Goal: Find specific page/section: Locate item on page

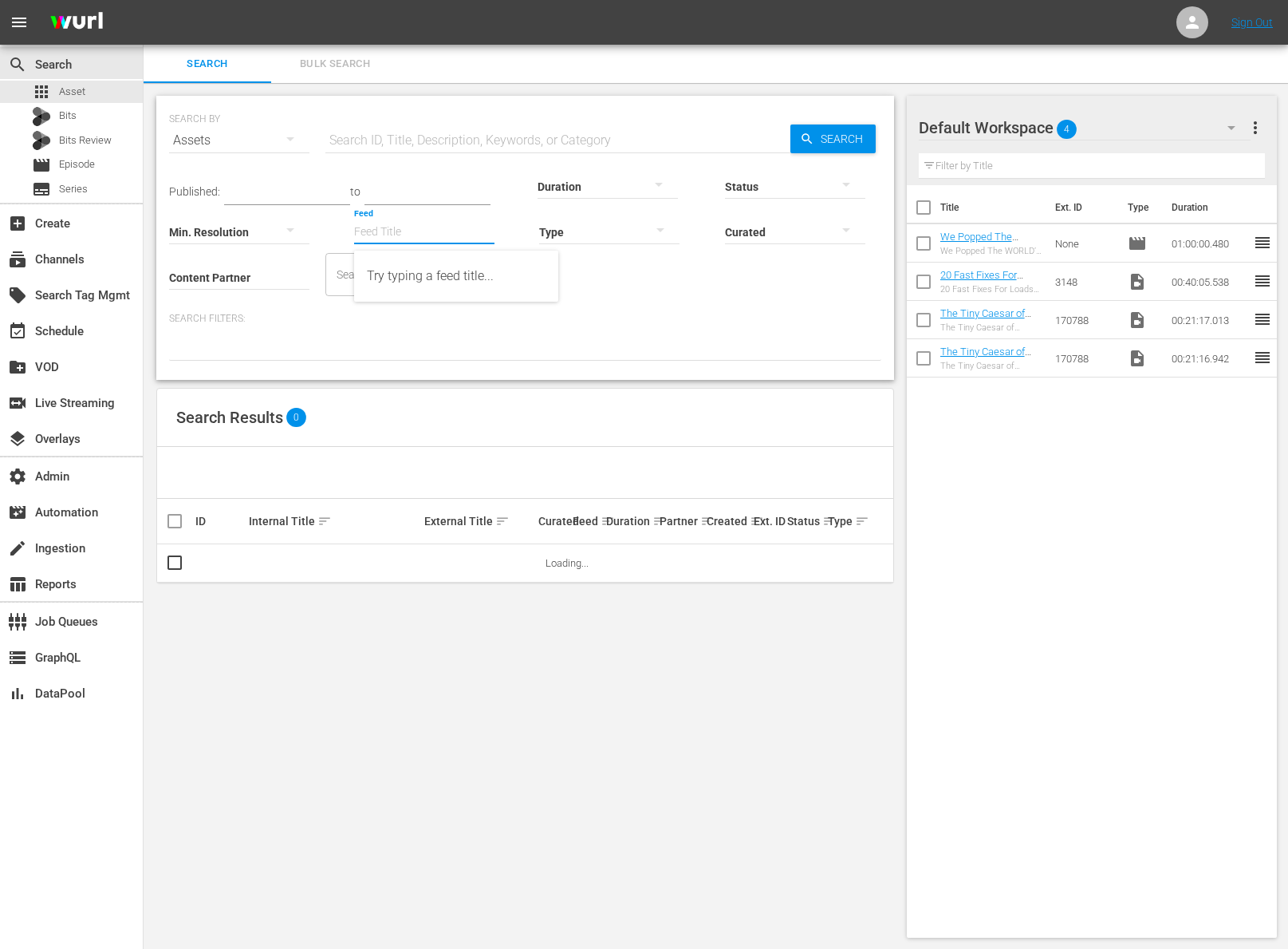
click at [370, 235] on input "Feed" at bounding box center [423, 232] width 140 height 58
paste input "BABY SHARK TV_TRC_US_W33 2025 001"
click at [389, 236] on input "BABY SHARK TV_TRC_US_W33 2025 001" at bounding box center [423, 232] width 140 height 58
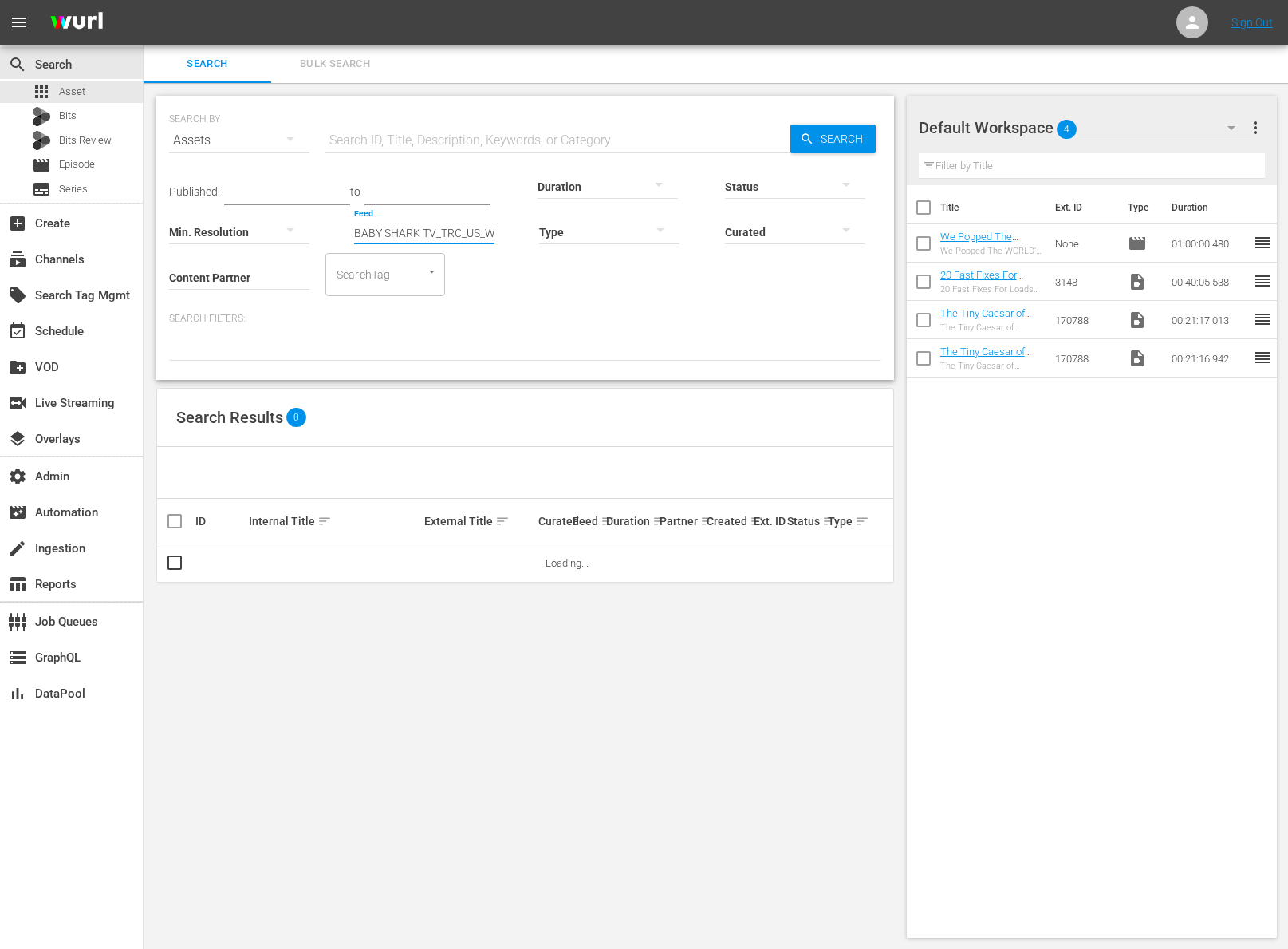
drag, startPoint x: 410, startPoint y: 230, endPoint x: 293, endPoint y: 235, distance: 117.1
click at [293, 235] on div "Published: to Duration Status Min. Resolution Feed Feed Title BABY SHARK TV_TRC…" at bounding box center [525, 227] width 713 height 136
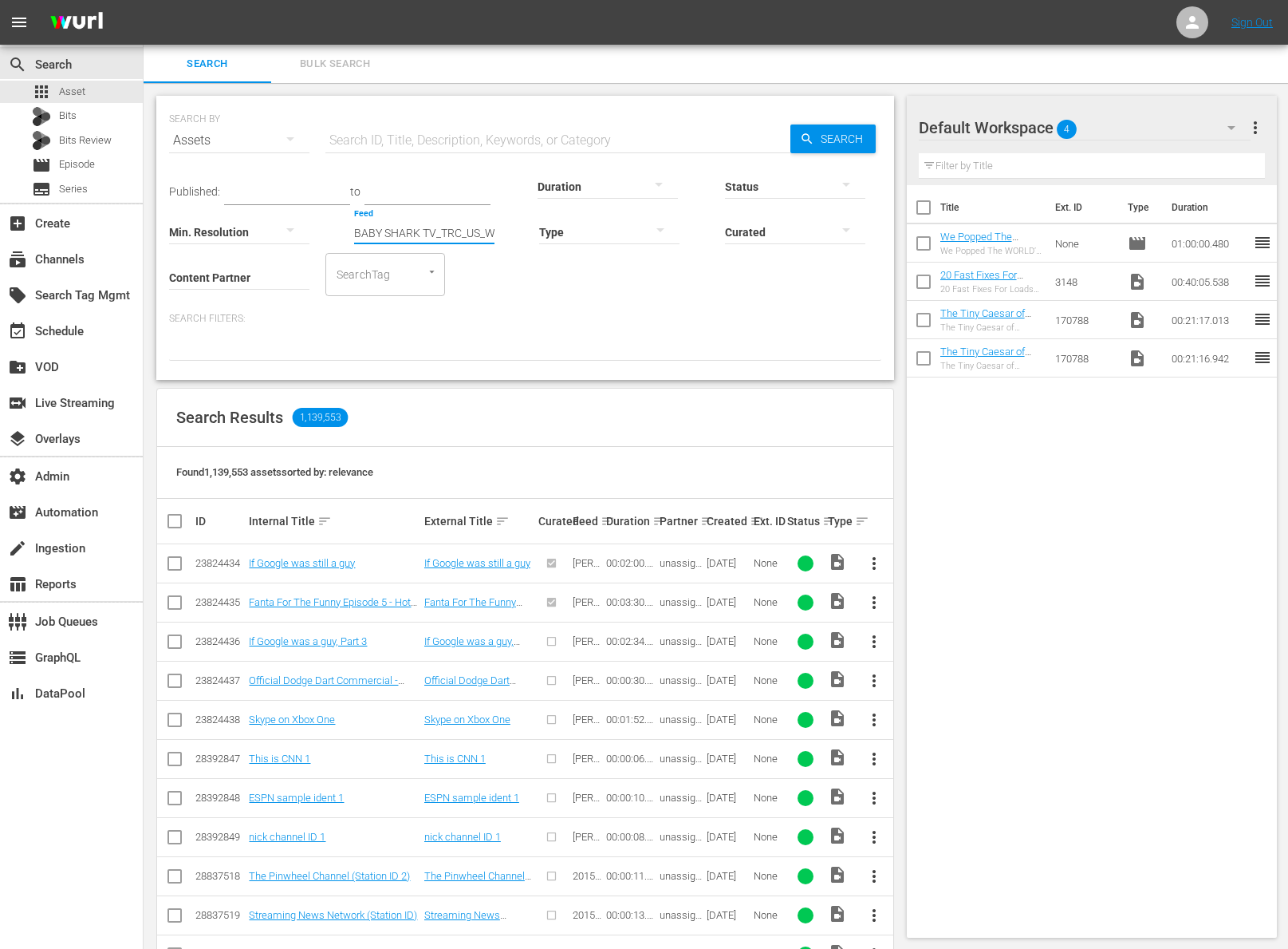
click at [374, 234] on input "BABY SHARK TV_TRC_US_W33 2025 001" at bounding box center [423, 232] width 140 height 58
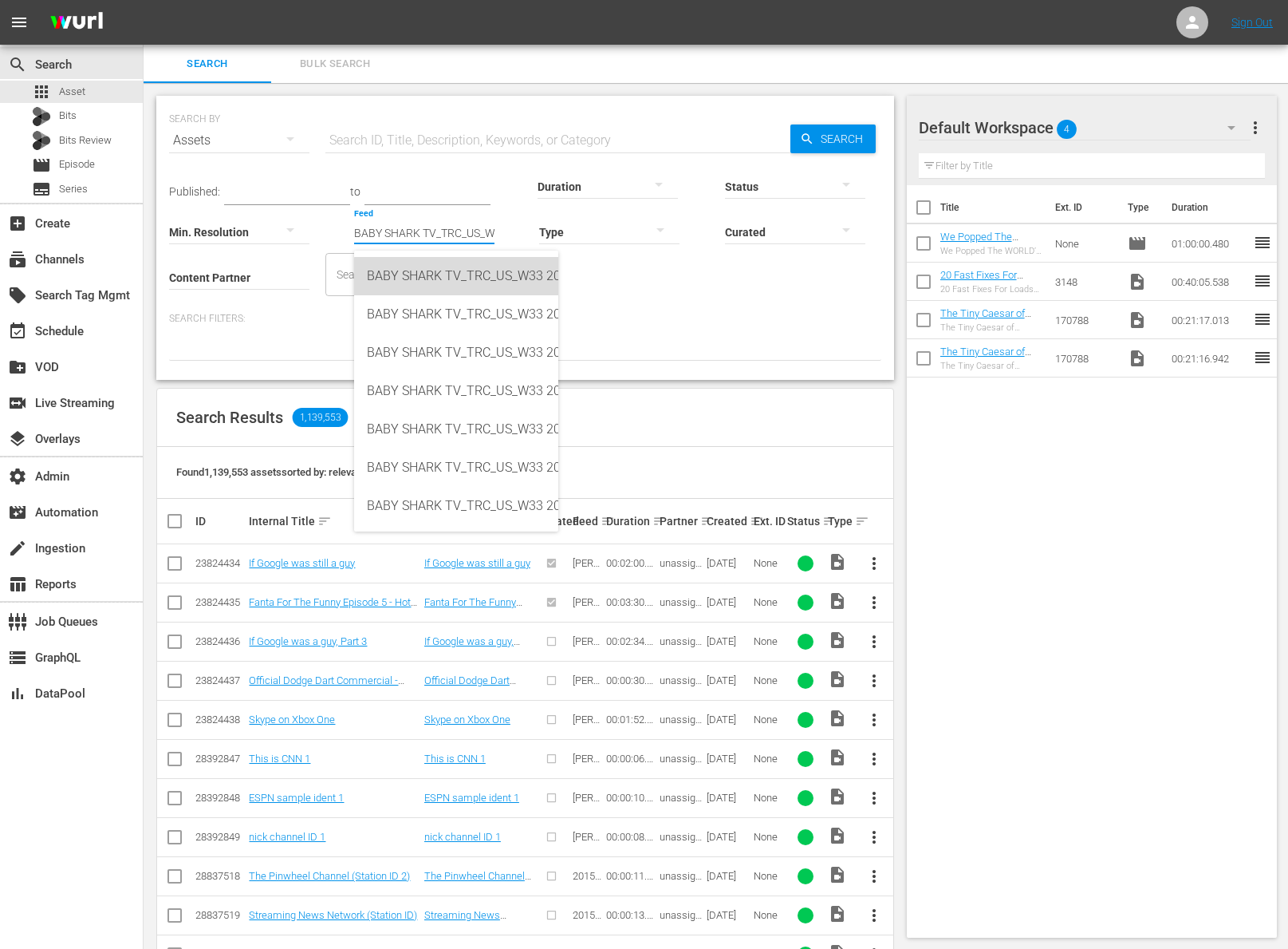
click at [525, 281] on div "BABY SHARK TV_TRC_US_W33 2025 001 (432609)" at bounding box center [456, 275] width 178 height 38
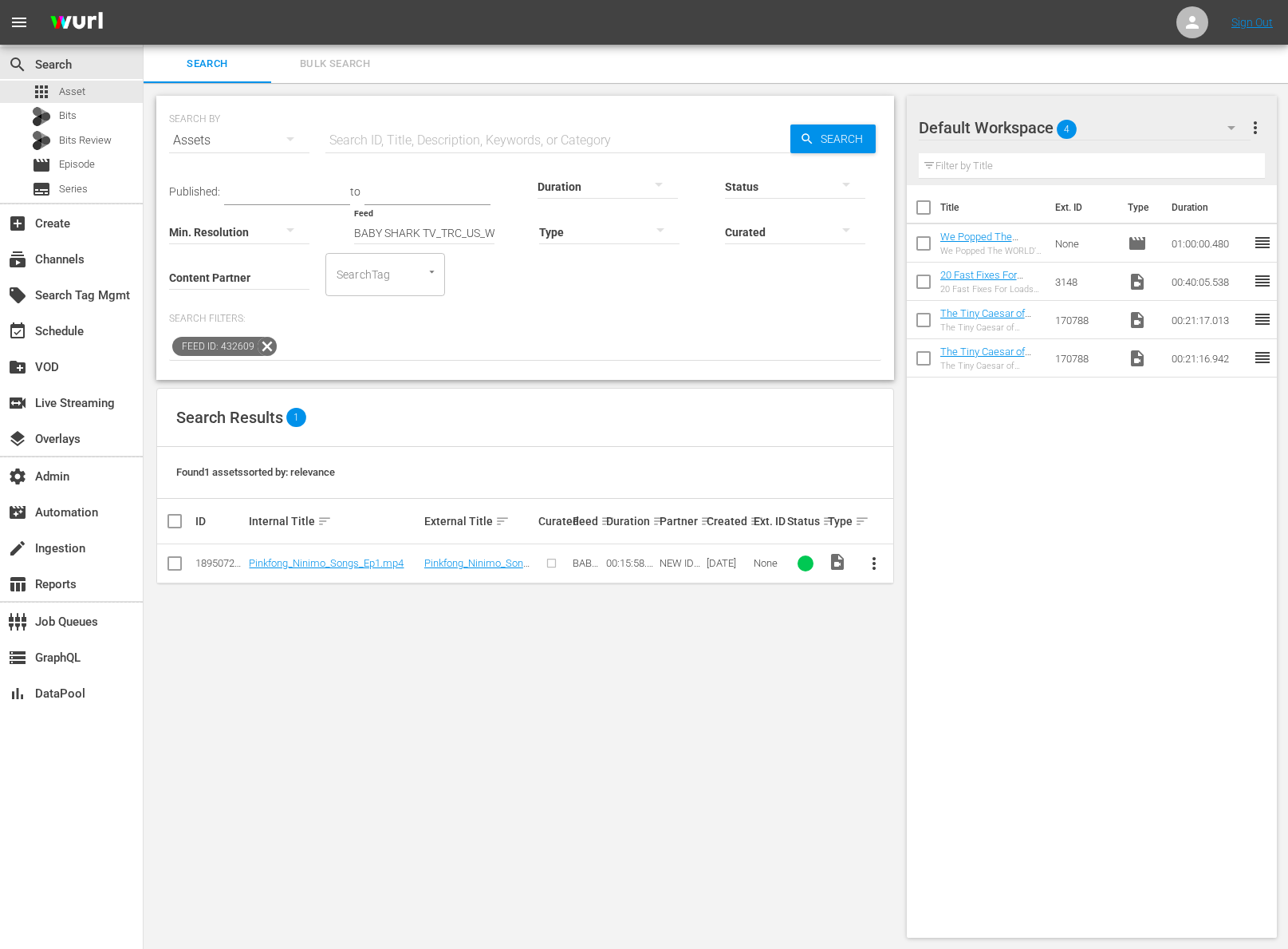
click at [438, 232] on input "BABY SHARK TV_TRC_US_W33 2025 001 (432609)" at bounding box center [423, 232] width 140 height 58
paste input "BABY SHARK TV_TRC_US_W33 2025 001"
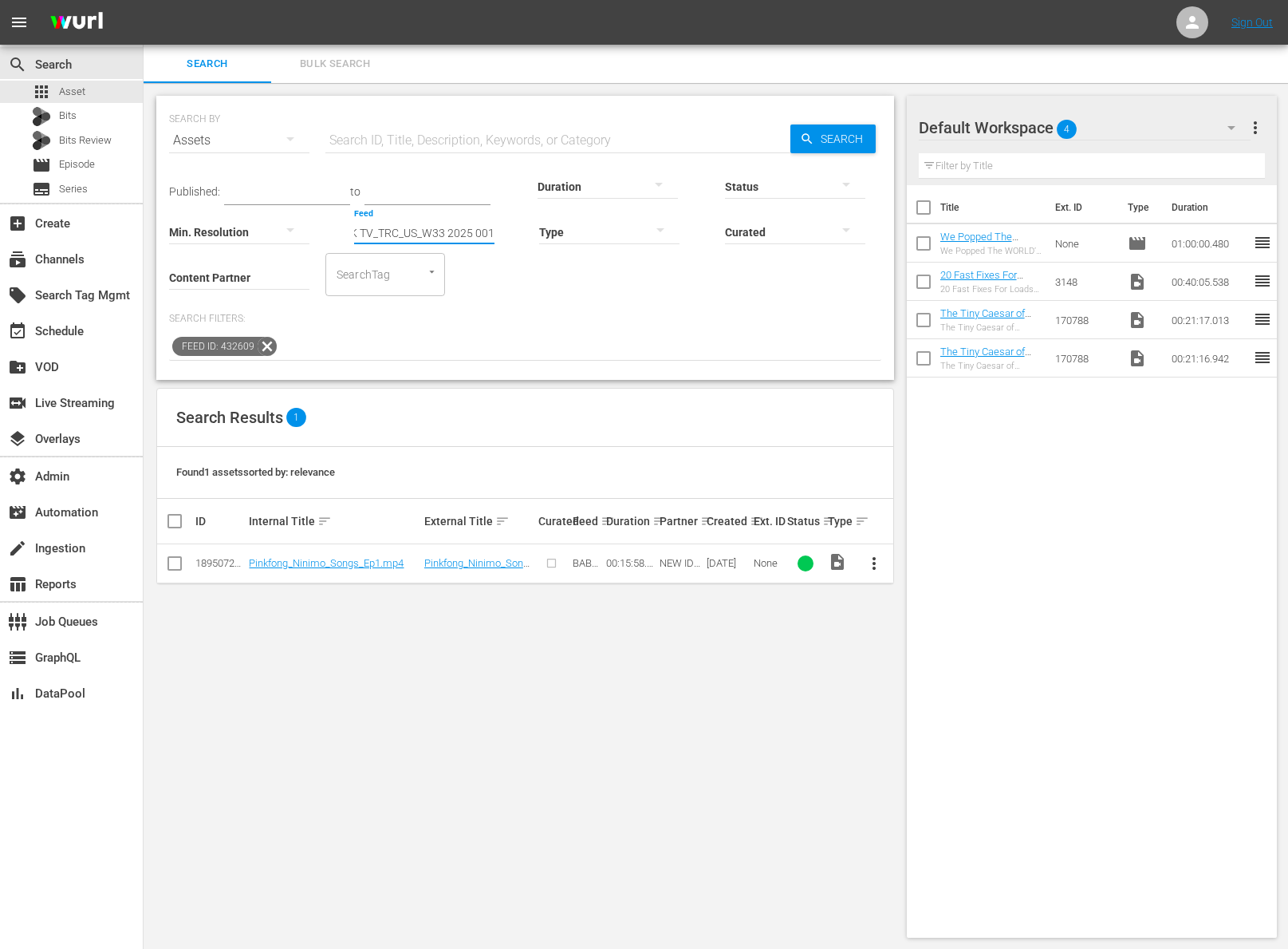
click at [421, 233] on input "BABY SHARK TV_TRC_US_W33 2025 001" at bounding box center [423, 232] width 140 height 58
drag, startPoint x: 429, startPoint y: 232, endPoint x: 284, endPoint y: 229, distance: 145.0
click at [284, 229] on div "Published: to Duration Status Min. Resolution Feed Feed Title BABY SHARK TV_TRC…" at bounding box center [525, 227] width 713 height 136
click at [374, 233] on input "BABY SHARK TV_TRC_US_W33 2025 001" at bounding box center [423, 232] width 140 height 58
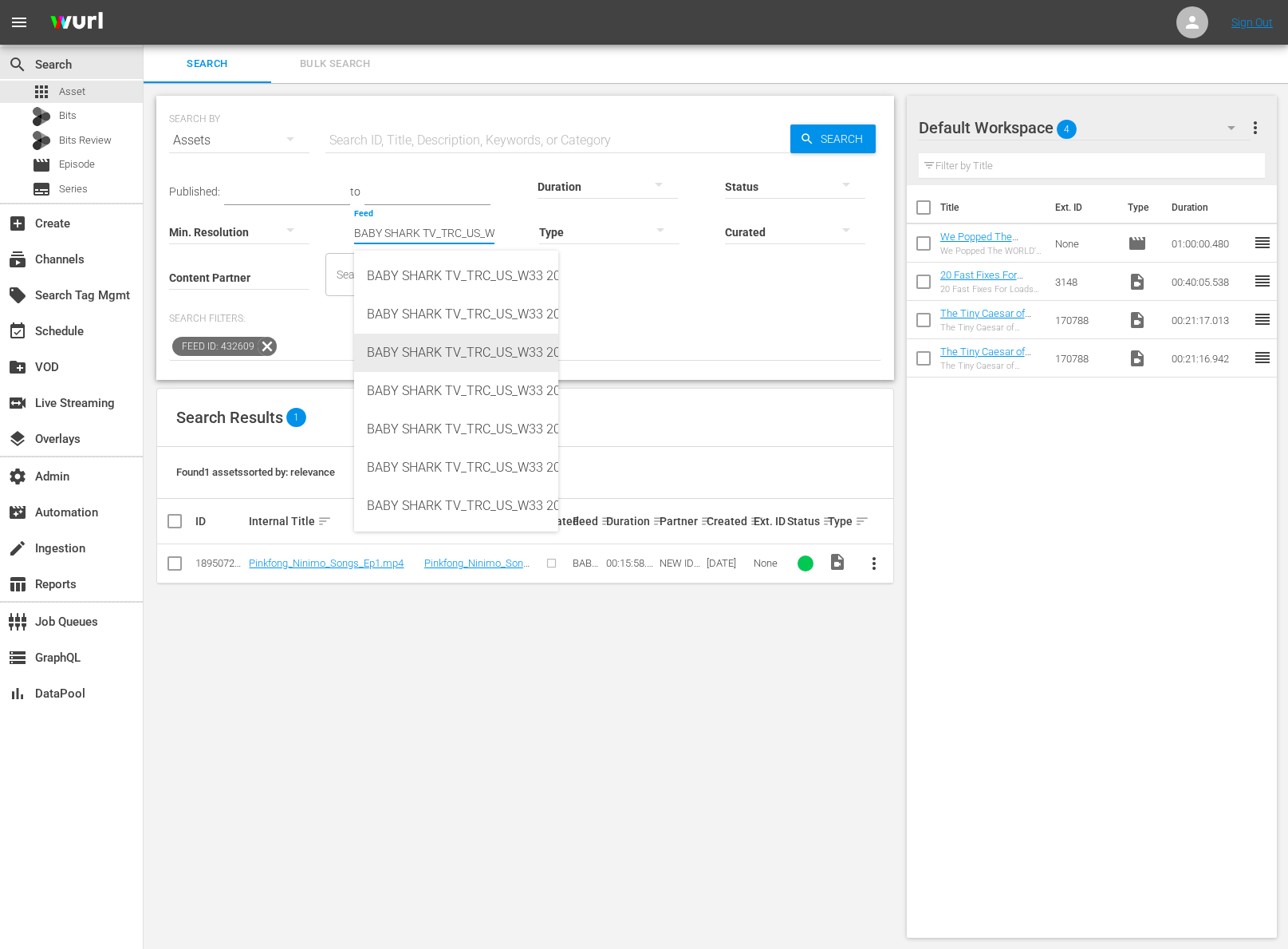
click at [473, 360] on div "BABY SHARK TV_TRC_US_W33 2025 001 (432611)" at bounding box center [456, 352] width 178 height 38
type input "BABY SHARK TV_TRC_US_W33 2025 001 (432611)"
